Goal: Task Accomplishment & Management: Manage account settings

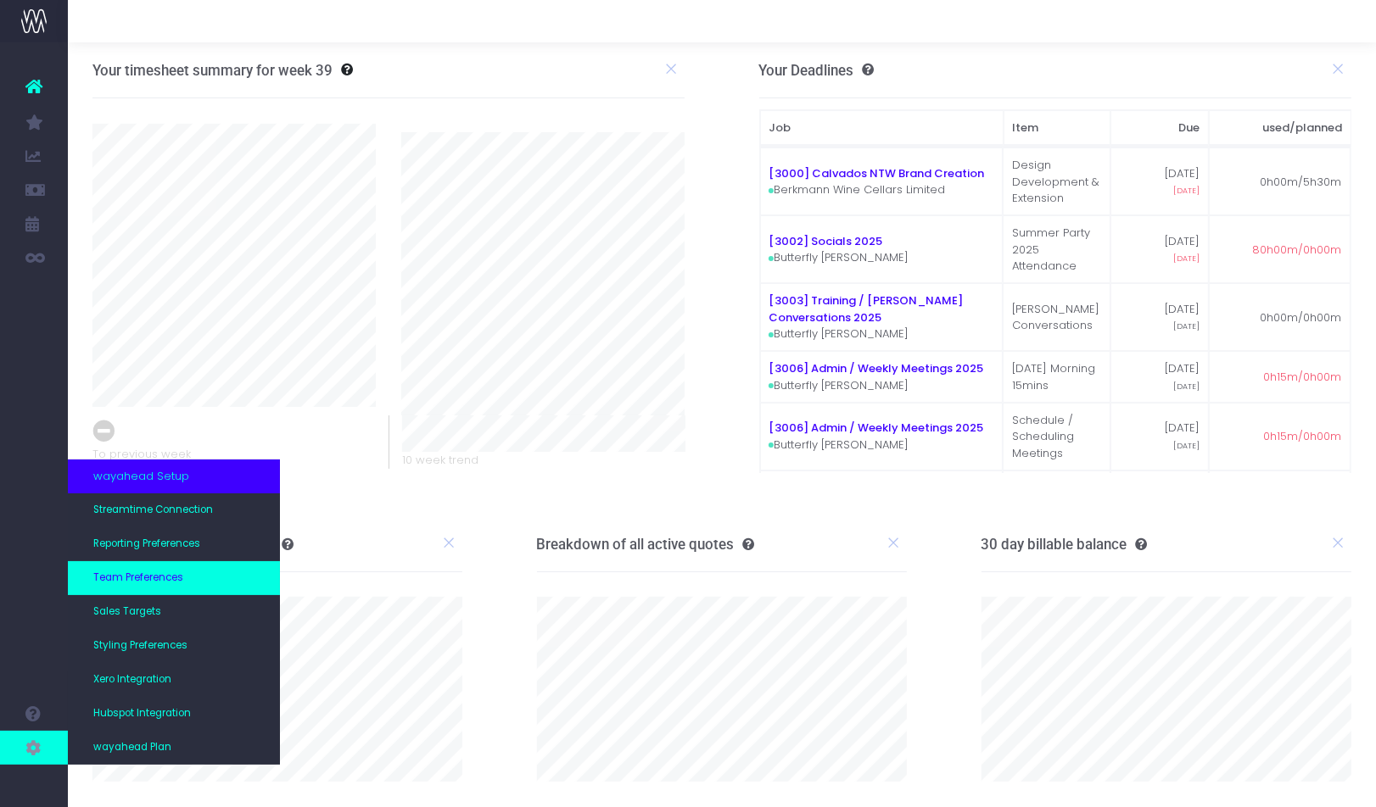
click at [193, 571] on link "Team Preferences" at bounding box center [174, 578] width 212 height 34
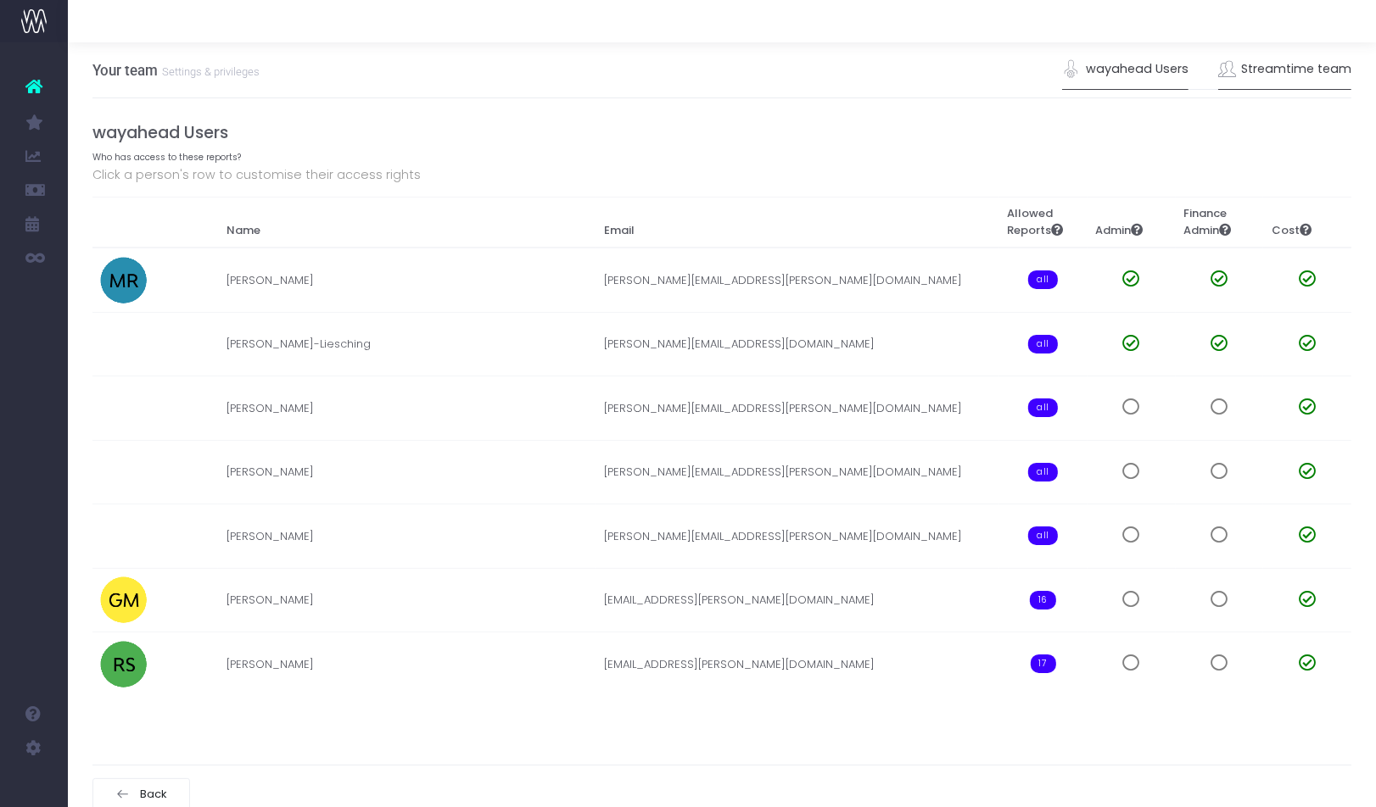
click at [1261, 57] on link "Streamtime team" at bounding box center [1285, 69] width 134 height 39
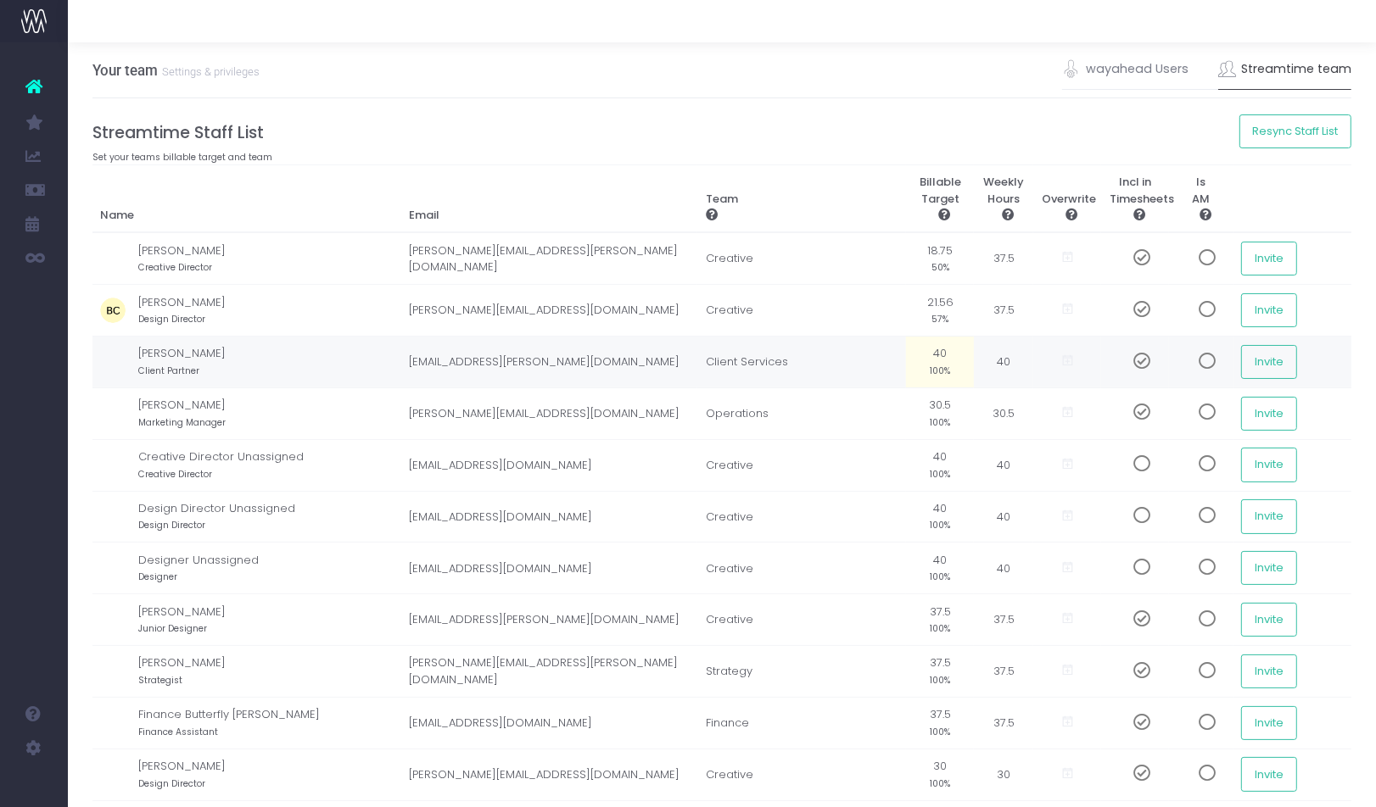
click at [1189, 360] on span at bounding box center [1201, 361] width 30 height 17
click at [1120, 356] on span at bounding box center [1135, 361] width 30 height 17
click at [1260, 360] on button "Invite" at bounding box center [1269, 362] width 56 height 34
